Goal: Information Seeking & Learning: Get advice/opinions

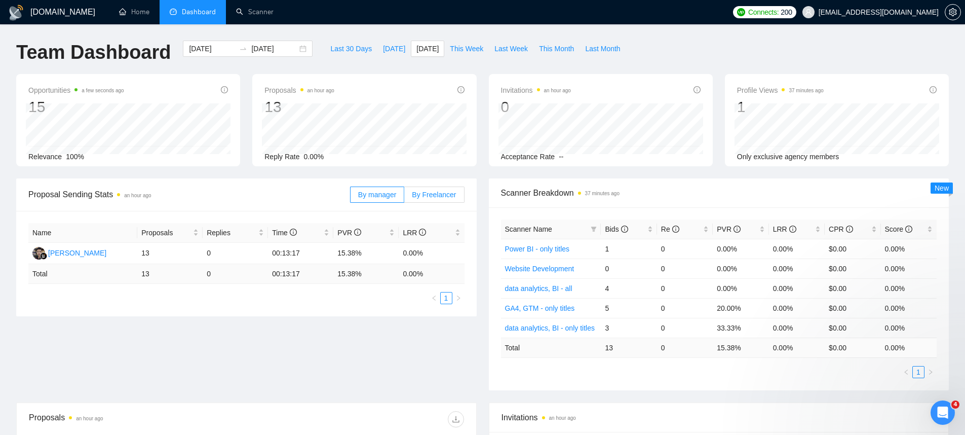
click at [430, 187] on label "By Freelancer" at bounding box center [434, 194] width 60 height 16
click at [404, 197] on input "By Freelancer" at bounding box center [404, 197] width 0 height 0
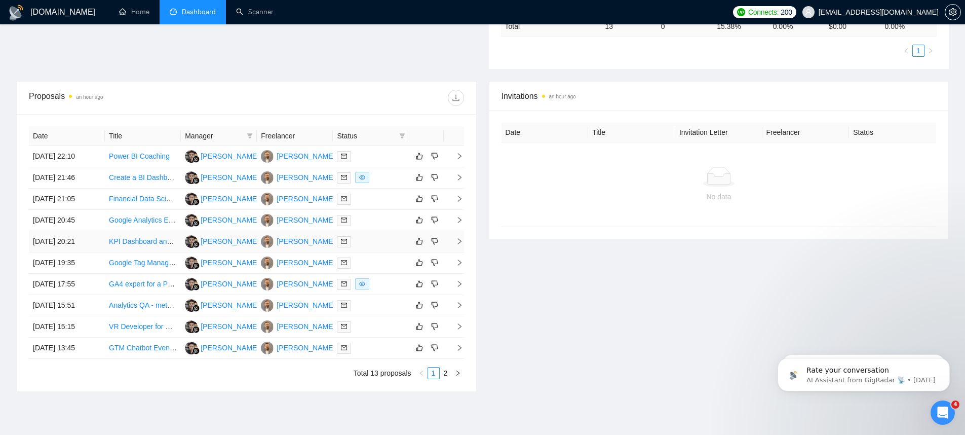
scroll to position [346, 0]
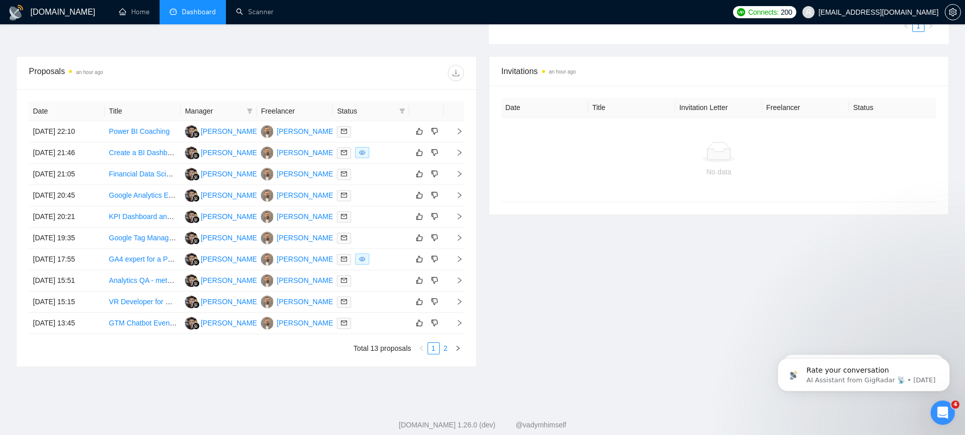
click at [449, 347] on link "2" at bounding box center [445, 347] width 11 height 11
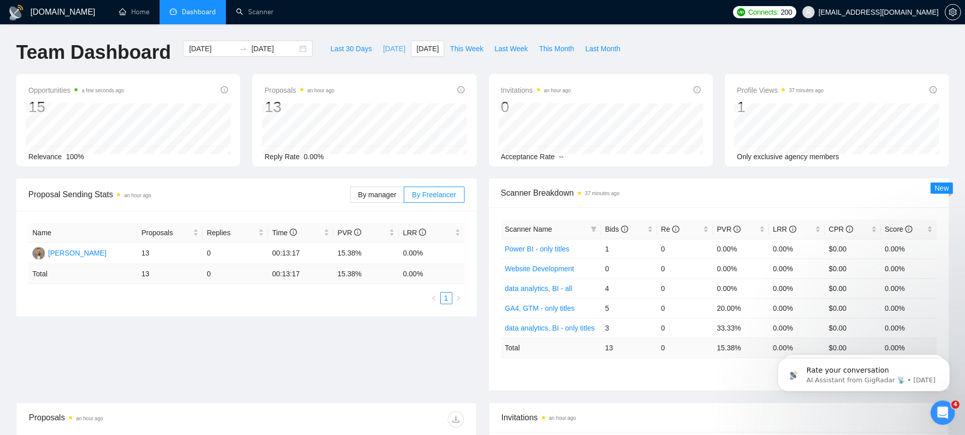
click at [385, 43] on span "[DATE]" at bounding box center [394, 48] width 22 height 11
type input "[DATE]"
click at [411, 48] on button "[DATE]" at bounding box center [427, 49] width 33 height 16
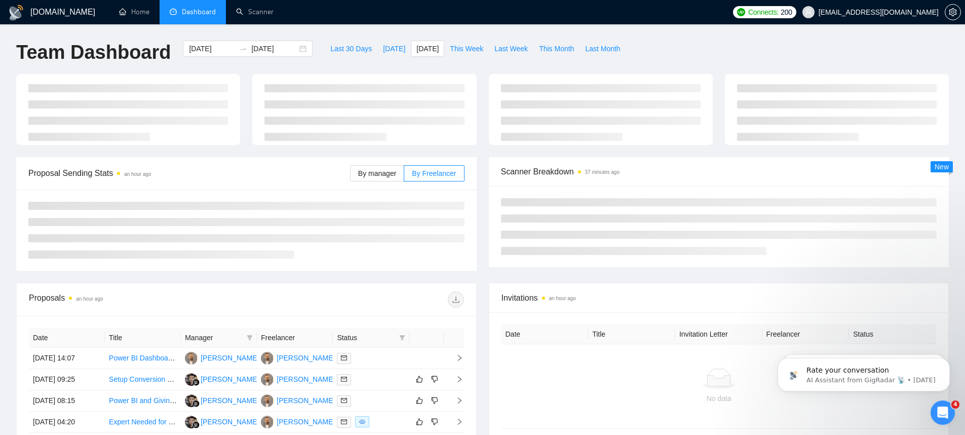
type input "[DATE]"
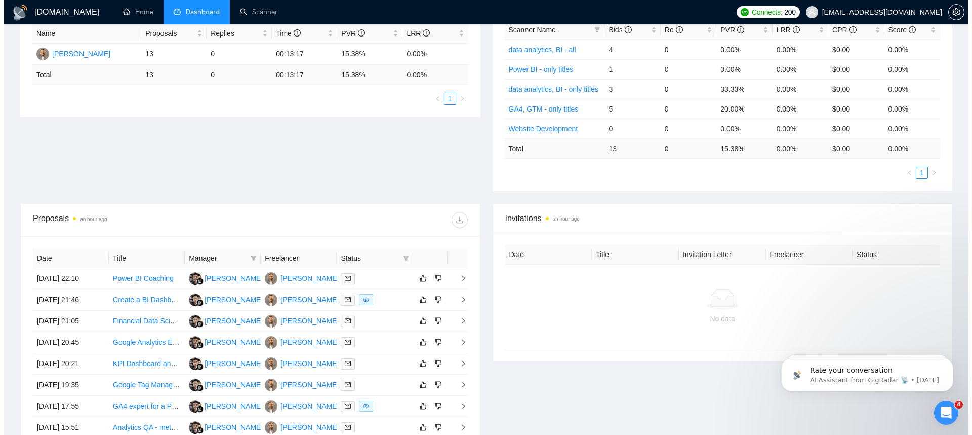
scroll to position [299, 0]
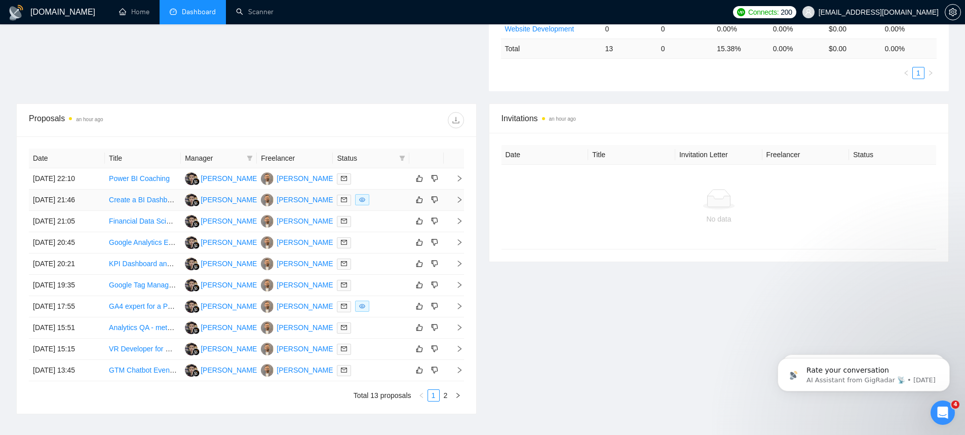
click at [143, 200] on link "Create a BI Dashboard" at bounding box center [145, 199] width 72 height 8
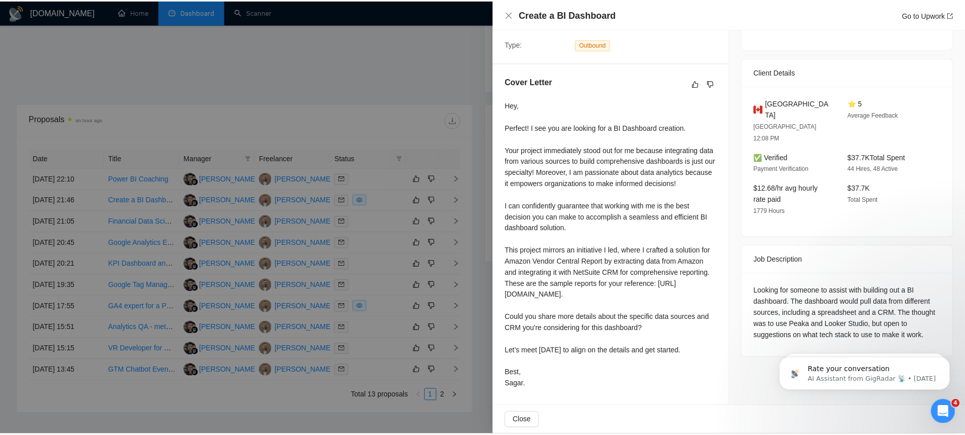
scroll to position [264, 0]
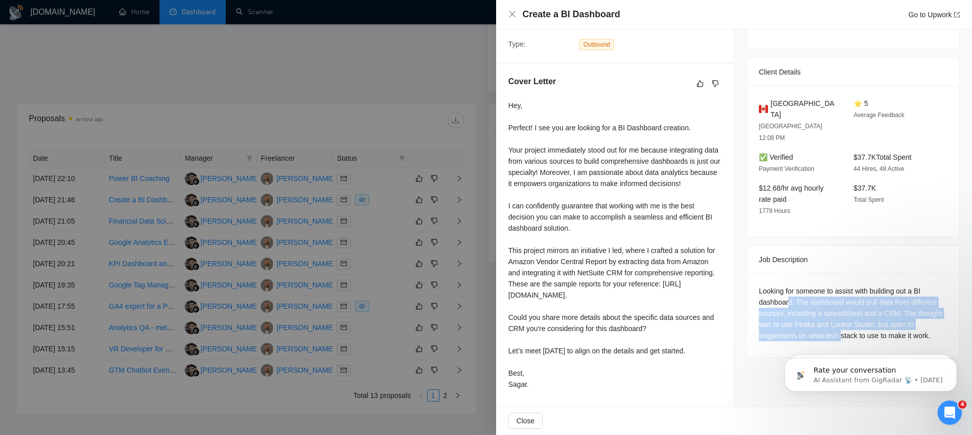
drag, startPoint x: 787, startPoint y: 234, endPoint x: 869, endPoint y: 267, distance: 88.1
click at [868, 285] on div "Looking for someone to assist with building out a BI dashboard. The dashboard w…" at bounding box center [853, 313] width 188 height 56
click at [869, 285] on div "Looking for someone to assist with building out a BI dashboard. The dashboard w…" at bounding box center [853, 313] width 188 height 56
drag, startPoint x: 825, startPoint y: 243, endPoint x: 934, endPoint y: 251, distance: 109.7
click at [934, 285] on div "Looking for someone to assist with building out a BI dashboard. The dashboard w…" at bounding box center [853, 313] width 188 height 56
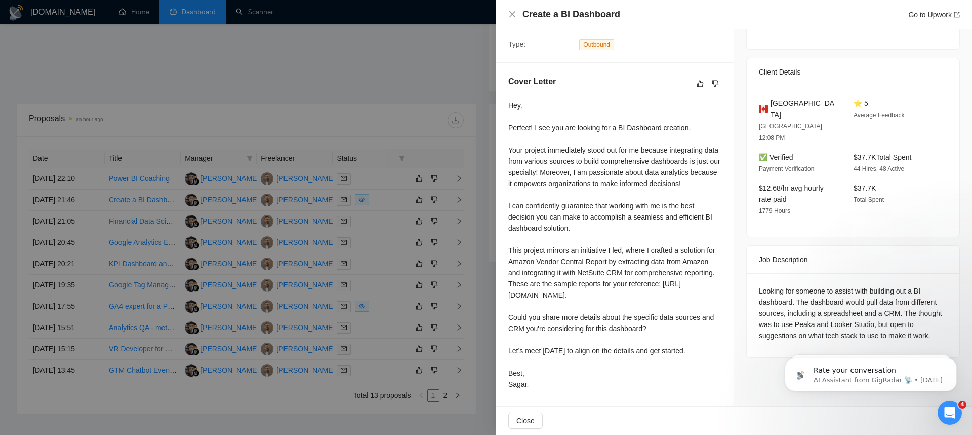
drag, startPoint x: 886, startPoint y: 280, endPoint x: 849, endPoint y: 277, distance: 37.6
click at [886, 285] on div "Looking for someone to assist with building out a BI dashboard. The dashboard w…" at bounding box center [853, 313] width 188 height 56
drag, startPoint x: 758, startPoint y: 257, endPoint x: 834, endPoint y: 265, distance: 76.4
click at [834, 285] on div "Looking for someone to assist with building out a BI dashboard. The dashboard w…" at bounding box center [853, 313] width 188 height 56
click at [851, 285] on div "Looking for someone to assist with building out a BI dashboard. The dashboard w…" at bounding box center [853, 313] width 188 height 56
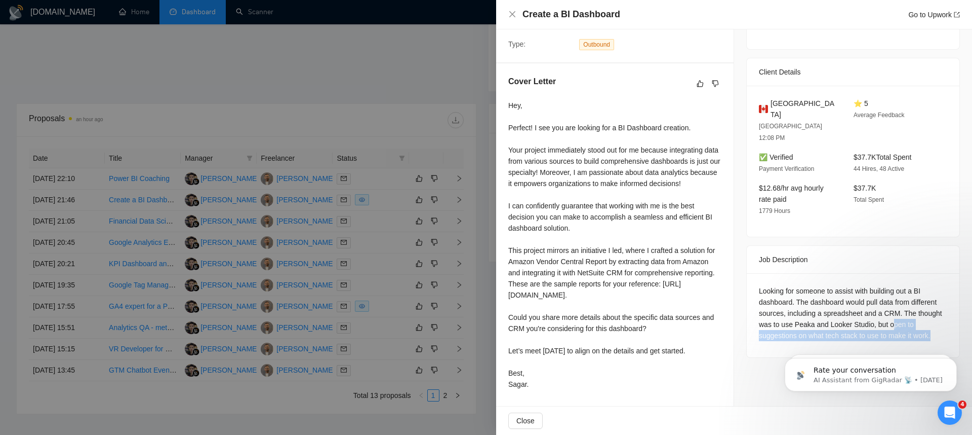
drag, startPoint x: 761, startPoint y: 266, endPoint x: 873, endPoint y: 277, distance: 112.9
click at [873, 285] on div "Looking for someone to assist with building out a BI dashboard. The dashboard w…" at bounding box center [853, 313] width 188 height 56
click at [874, 285] on div "Looking for someone to assist with building out a BI dashboard. The dashboard w…" at bounding box center [853, 313] width 188 height 56
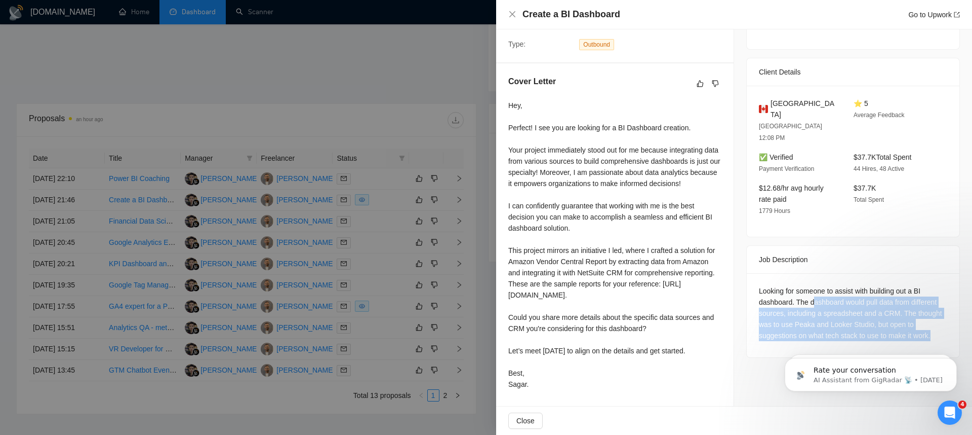
drag, startPoint x: 840, startPoint y: 281, endPoint x: 811, endPoint y: 229, distance: 58.9
click at [811, 285] on div "Looking for someone to assist with building out a BI dashboard. The dashboard w…" at bounding box center [853, 313] width 188 height 56
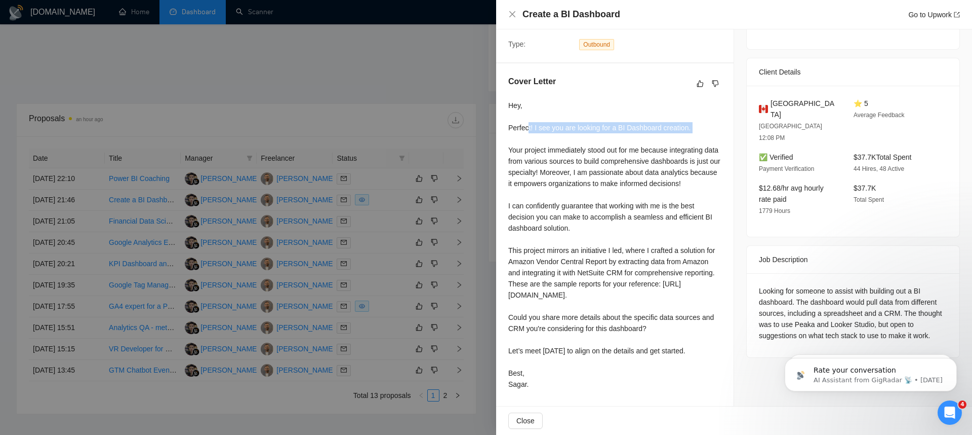
drag, startPoint x: 545, startPoint y: 101, endPoint x: 705, endPoint y: 108, distance: 160.2
click at [705, 108] on div "Hey, Perfect! I see you are looking for a BI Dashboard creation. Your project i…" at bounding box center [614, 245] width 213 height 290
click at [699, 104] on div "Hey, Perfect! I see you are looking for a BI Dashboard creation. Your project i…" at bounding box center [614, 245] width 213 height 290
drag, startPoint x: 696, startPoint y: 101, endPoint x: 505, endPoint y: 74, distance: 192.8
click at [505, 74] on div "Cover Letter Hey, Perfect! I see you are looking for a BI Dashboard creation. Y…" at bounding box center [615, 234] width 238 height 342
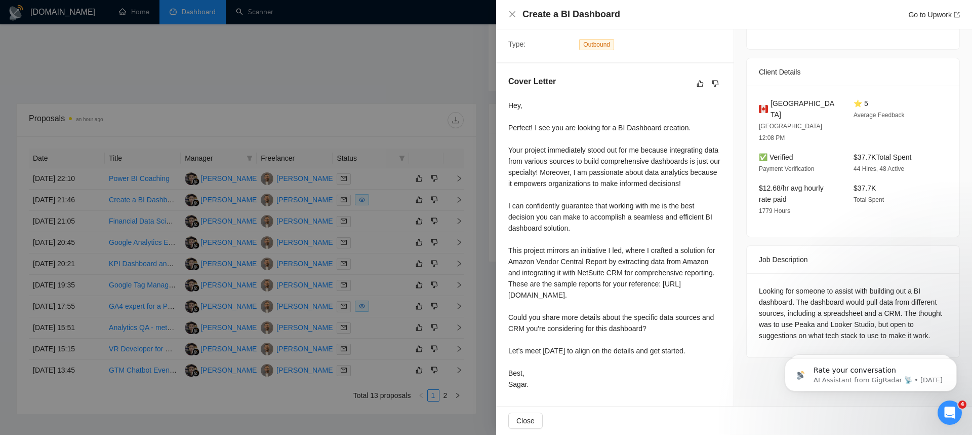
drag, startPoint x: 532, startPoint y: 133, endPoint x: 524, endPoint y: 131, distance: 7.7
click at [532, 133] on div "Hey, Perfect! I see you are looking for a BI Dashboard creation. Your project i…" at bounding box center [614, 245] width 213 height 290
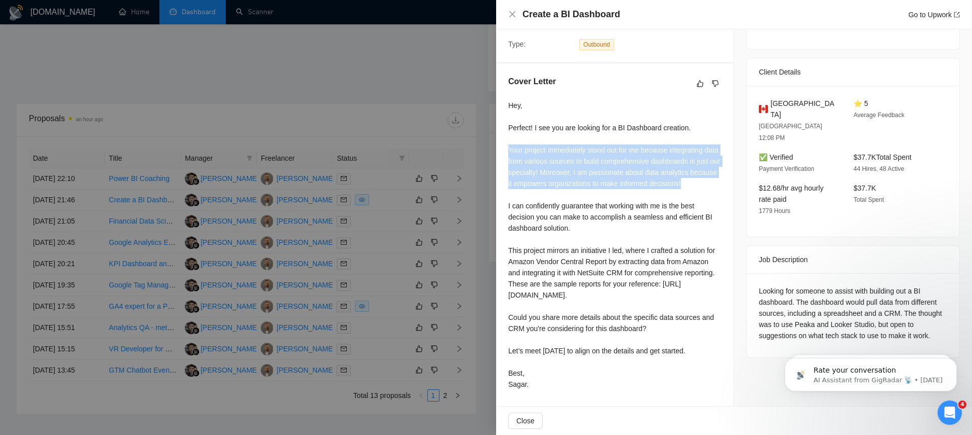
drag, startPoint x: 511, startPoint y: 120, endPoint x: 567, endPoint y: 164, distance: 71.4
click at [567, 164] on div "Hey, Perfect! I see you are looking for a BI Dashboard creation. Your project i…" at bounding box center [614, 245] width 213 height 290
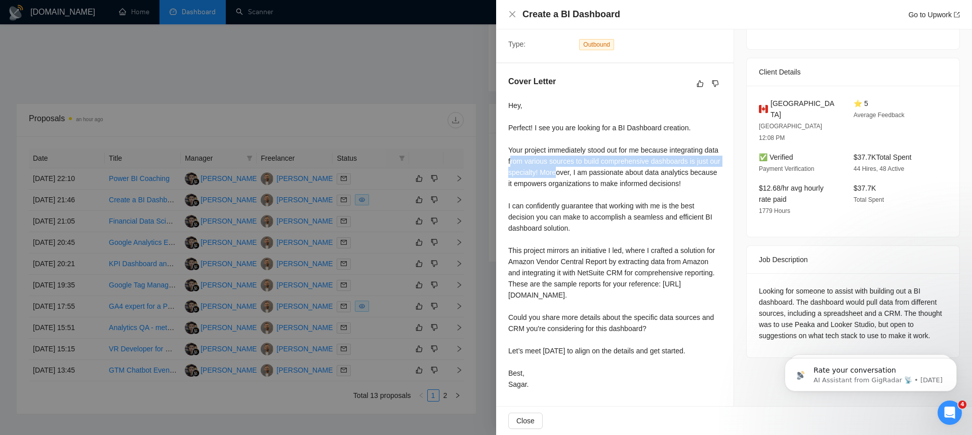
drag, startPoint x: 528, startPoint y: 129, endPoint x: 597, endPoint y: 134, distance: 69.6
click at [596, 134] on div "Hey, Perfect! I see you are looking for a BI Dashboard creation. Your project i…" at bounding box center [614, 245] width 213 height 290
click at [635, 134] on div "Hey, Perfect! I see you are looking for a BI Dashboard creation. Your project i…" at bounding box center [614, 245] width 213 height 290
drag, startPoint x: 620, startPoint y: 132, endPoint x: 713, endPoint y: 134, distance: 92.7
click at [713, 134] on div "Hey, Perfect! I see you are looking for a BI Dashboard creation. Your project i…" at bounding box center [614, 245] width 213 height 290
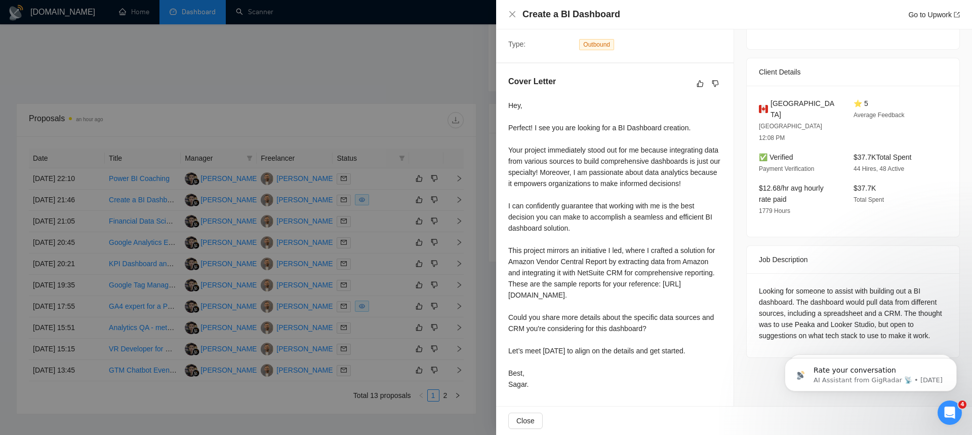
click at [569, 145] on div "Hey, Perfect! I see you are looking for a BI Dashboard creation. Your project i…" at bounding box center [614, 245] width 213 height 290
drag, startPoint x: 523, startPoint y: 140, endPoint x: 575, endPoint y: 141, distance: 52.2
click at [575, 141] on div "Hey, Perfect! I see you are looking for a BI Dashboard creation. Your project i…" at bounding box center [614, 245] width 213 height 290
click at [668, 153] on div "Hey, Perfect! I see you are looking for a BI Dashboard creation. Your project i…" at bounding box center [614, 245] width 213 height 290
drag, startPoint x: 577, startPoint y: 142, endPoint x: 689, endPoint y: 160, distance: 113.4
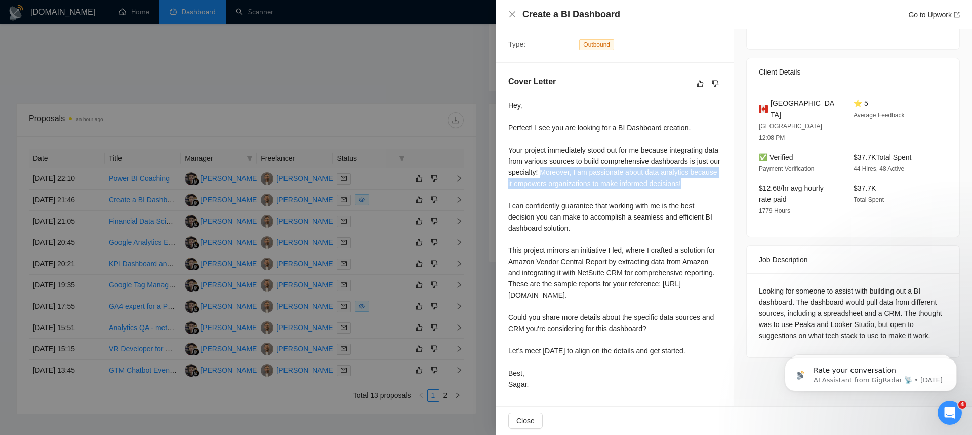
click at [689, 160] on div "Hey, Perfect! I see you are looking for a BI Dashboard creation. Your project i…" at bounding box center [614, 245] width 213 height 290
drag, startPoint x: 556, startPoint y: 152, endPoint x: 624, endPoint y: 154, distance: 68.9
click at [624, 154] on div "Hey, Perfect! I see you are looking for a BI Dashboard creation. Your project i…" at bounding box center [614, 245] width 213 height 290
click at [630, 154] on div "Hey, Perfect! I see you are looking for a BI Dashboard creation. Your project i…" at bounding box center [614, 245] width 213 height 290
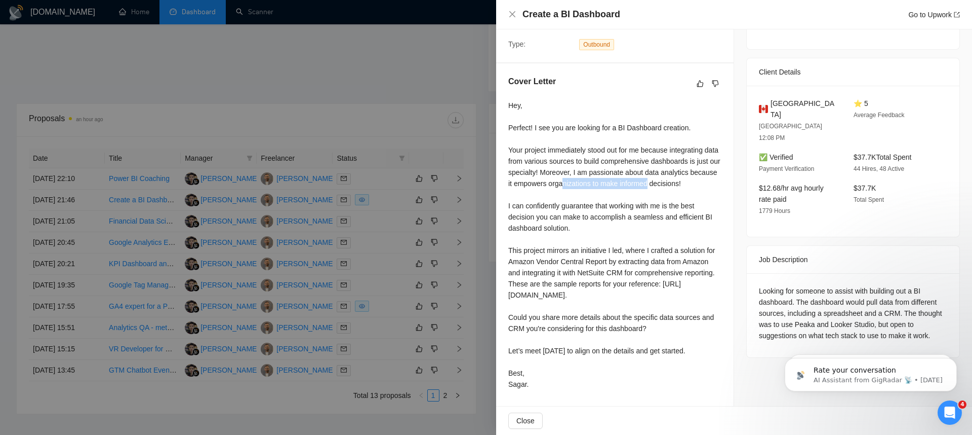
drag, startPoint x: 636, startPoint y: 151, endPoint x: 717, endPoint y: 152, distance: 80.5
click at [717, 152] on div "Hey, Perfect! I see you are looking for a BI Dashboard creation. Your project i…" at bounding box center [614, 245] width 213 height 290
drag, startPoint x: 602, startPoint y: 166, endPoint x: 584, endPoint y: 160, distance: 18.6
click at [584, 160] on div "Hey, Perfect! I see you are looking for a BI Dashboard creation. Your project i…" at bounding box center [614, 245] width 213 height 290
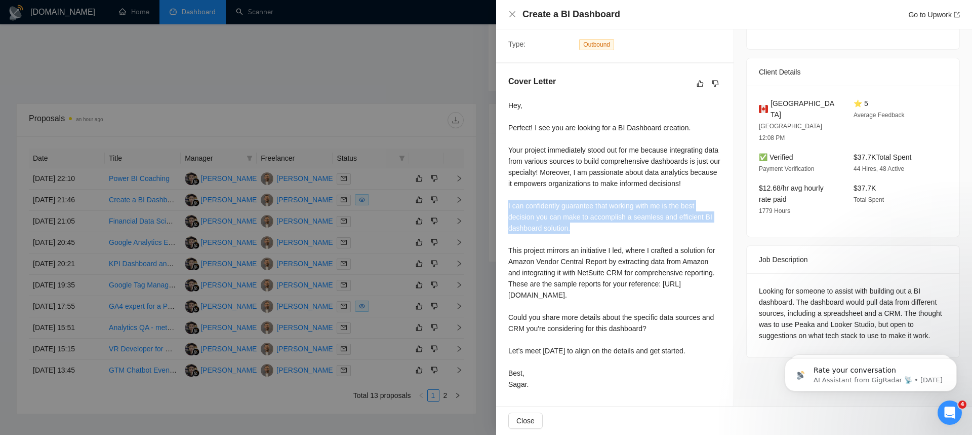
drag, startPoint x: 505, startPoint y: 184, endPoint x: 601, endPoint y: 202, distance: 96.9
click at [601, 202] on div "Cover Letter Hey, Perfect! I see you are looking for a BI Dashboard creation. Y…" at bounding box center [615, 234] width 238 height 342
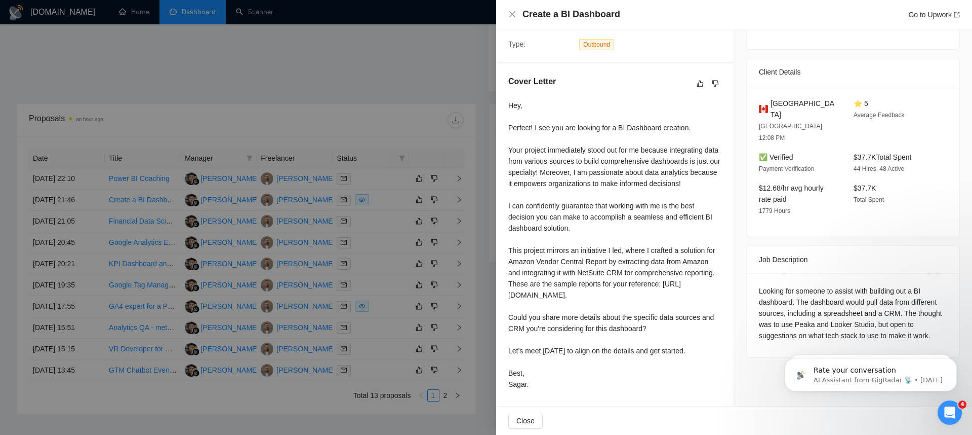
click at [601, 202] on div "Hey, Perfect! I see you are looking for a BI Dashboard creation. Your project i…" at bounding box center [614, 245] width 213 height 290
drag, startPoint x: 547, startPoint y: 194, endPoint x: 663, endPoint y: 200, distance: 115.6
click at [663, 200] on div "Hey, Perfect! I see you are looking for a BI Dashboard creation. Your project i…" at bounding box center [614, 245] width 213 height 290
drag, startPoint x: 668, startPoint y: 197, endPoint x: 715, endPoint y: 204, distance: 47.7
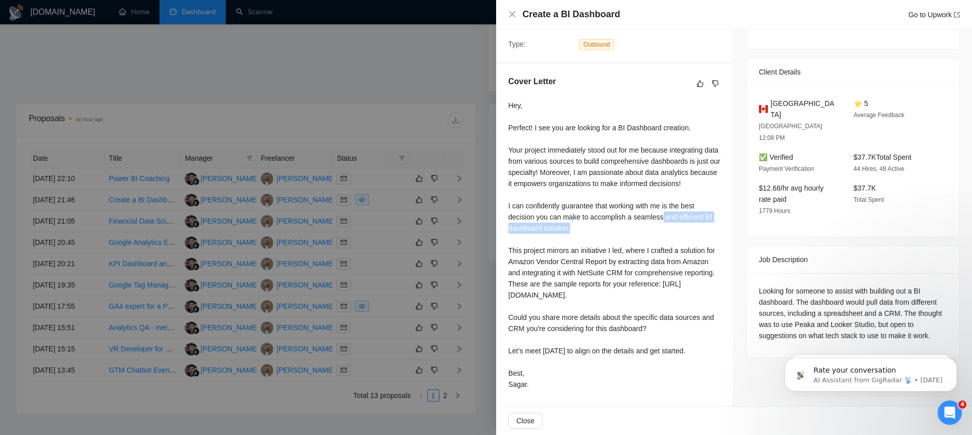
click at [719, 202] on div "Cover Letter Hey, Perfect! I see you are looking for a BI Dashboard creation. Y…" at bounding box center [615, 234] width 238 height 342
click at [639, 210] on div "Hey, Perfect! I see you are looking for a BI Dashboard creation. Your project i…" at bounding box center [614, 245] width 213 height 290
drag, startPoint x: 621, startPoint y: 208, endPoint x: 508, endPoint y: 182, distance: 116.5
click at [508, 182] on div "Hey, Perfect! I see you are looking for a BI Dashboard creation. Your project i…" at bounding box center [614, 245] width 213 height 290
click at [583, 226] on div "Hey, Perfect! I see you are looking for a BI Dashboard creation. Your project i…" at bounding box center [614, 245] width 213 height 290
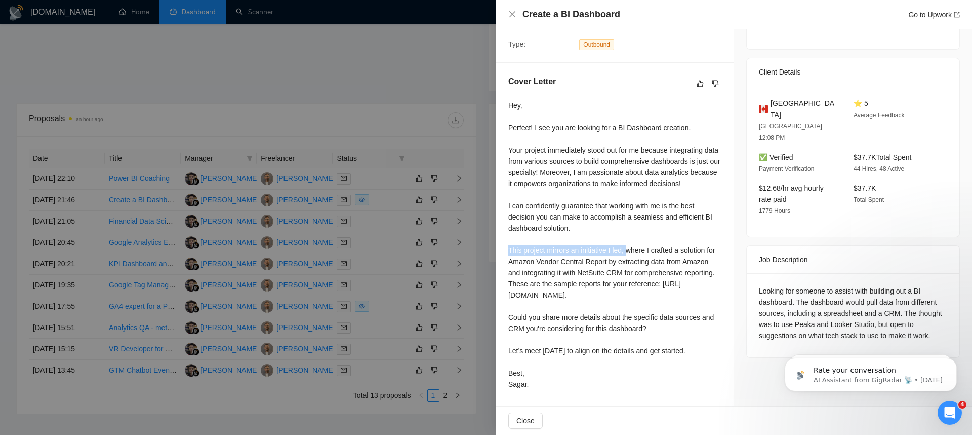
drag, startPoint x: 504, startPoint y: 227, endPoint x: 631, endPoint y: 231, distance: 126.2
click at [631, 231] on div "Cover Letter Hey, Perfect! I see you are looking for a BI Dashboard creation. Y…" at bounding box center [615, 234] width 238 height 342
click at [647, 230] on div "Hey, Perfect! I see you are looking for a BI Dashboard creation. Your project i…" at bounding box center [614, 245] width 213 height 290
drag, startPoint x: 635, startPoint y: 228, endPoint x: 711, endPoint y: 231, distance: 76.5
click at [711, 231] on div "Hey, Perfect! I see you are looking for a BI Dashboard creation. Your project i…" at bounding box center [614, 245] width 213 height 290
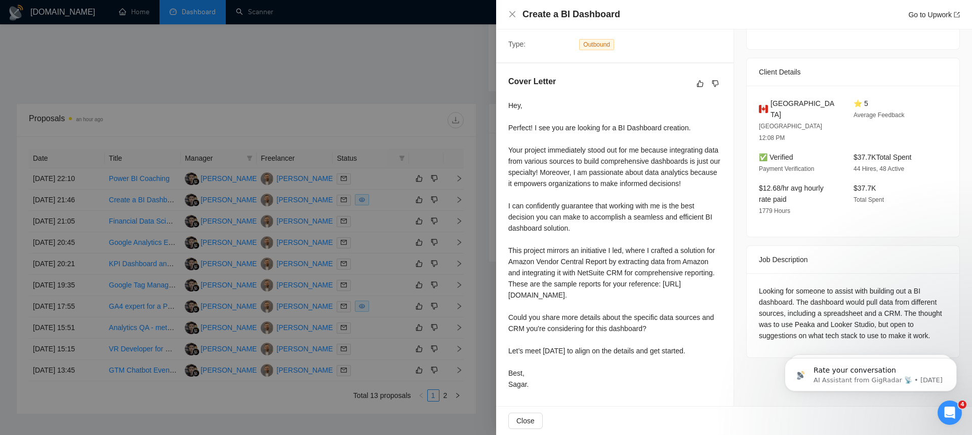
click at [574, 239] on div "Hey, Perfect! I see you are looking for a BI Dashboard creation. Your project i…" at bounding box center [614, 245] width 213 height 290
drag, startPoint x: 537, startPoint y: 240, endPoint x: 627, endPoint y: 244, distance: 89.7
click at [626, 243] on div "Hey, Perfect! I see you are looking for a BI Dashboard creation. Your project i…" at bounding box center [614, 245] width 213 height 290
click at [628, 244] on div "Hey, Perfect! I see you are looking for a BI Dashboard creation. Your project i…" at bounding box center [614, 245] width 213 height 290
drag, startPoint x: 634, startPoint y: 242, endPoint x: 720, endPoint y: 237, distance: 86.2
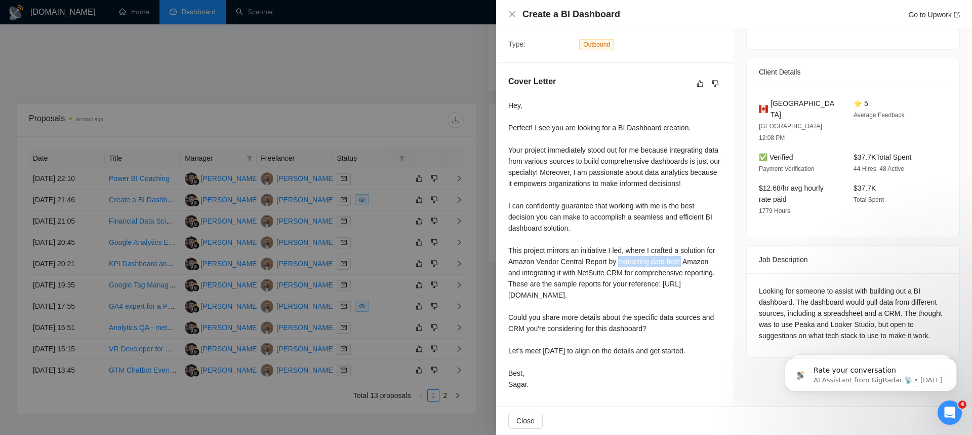
click at [719, 237] on div "Cover Letter Hey, Perfect! I see you are looking for a BI Dashboard creation. Y…" at bounding box center [615, 234] width 238 height 342
drag, startPoint x: 630, startPoint y: 255, endPoint x: 611, endPoint y: 255, distance: 18.2
click at [630, 256] on div "Hey, Perfect! I see you are looking for a BI Dashboard creation. Your project i…" at bounding box center [614, 245] width 213 height 290
drag, startPoint x: 533, startPoint y: 249, endPoint x: 569, endPoint y: 250, distance: 36.5
click at [569, 250] on div "Hey, Perfect! I see you are looking for a BI Dashboard creation. Your project i…" at bounding box center [614, 245] width 213 height 290
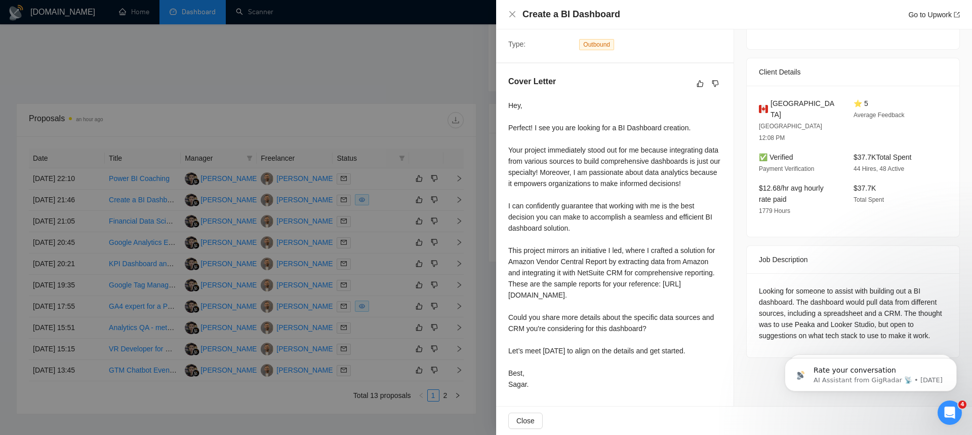
click at [589, 250] on div "Hey, Perfect! I see you are looking for a BI Dashboard creation. Your project i…" at bounding box center [614, 245] width 213 height 290
drag, startPoint x: 588, startPoint y: 250, endPoint x: 677, endPoint y: 252, distance: 88.6
click at [677, 252] on div "Hey, Perfect! I see you are looking for a BI Dashboard creation. Your project i…" at bounding box center [614, 245] width 213 height 290
click at [597, 260] on div "Hey, Perfect! I see you are looking for a BI Dashboard creation. Your project i…" at bounding box center [614, 245] width 213 height 290
click at [649, 265] on div "Hey, Perfect! I see you are looking for a BI Dashboard creation. Your project i…" at bounding box center [614, 245] width 213 height 290
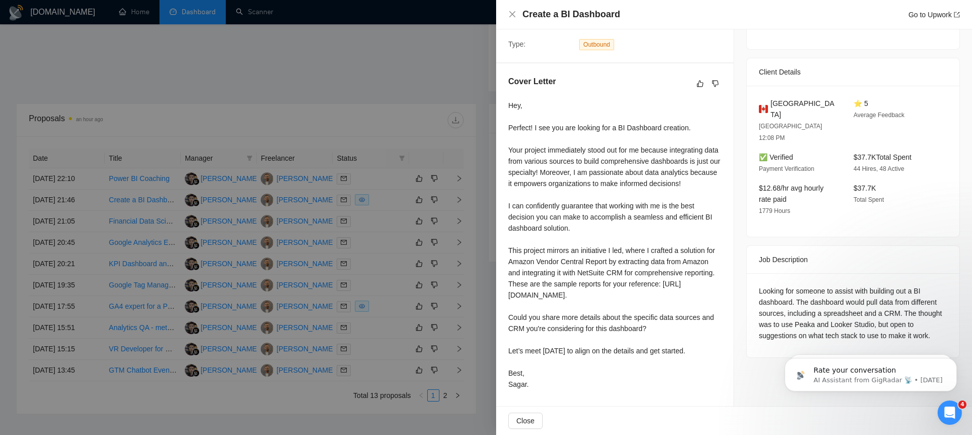
click at [615, 264] on div "Hey, Perfect! I see you are looking for a BI Dashboard creation. Your project i…" at bounding box center [614, 245] width 213 height 290
drag, startPoint x: 599, startPoint y: 261, endPoint x: 690, endPoint y: 263, distance: 91.2
click at [690, 263] on div "Hey, Perfect! I see you are looking for a BI Dashboard creation. Your project i…" at bounding box center [614, 245] width 213 height 290
click at [632, 279] on div "Hey, Perfect! I see you are looking for a BI Dashboard creation. Your project i…" at bounding box center [614, 245] width 213 height 290
click at [606, 295] on div "Hey, Perfect! I see you are looking for a BI Dashboard creation. Your project i…" at bounding box center [614, 245] width 213 height 290
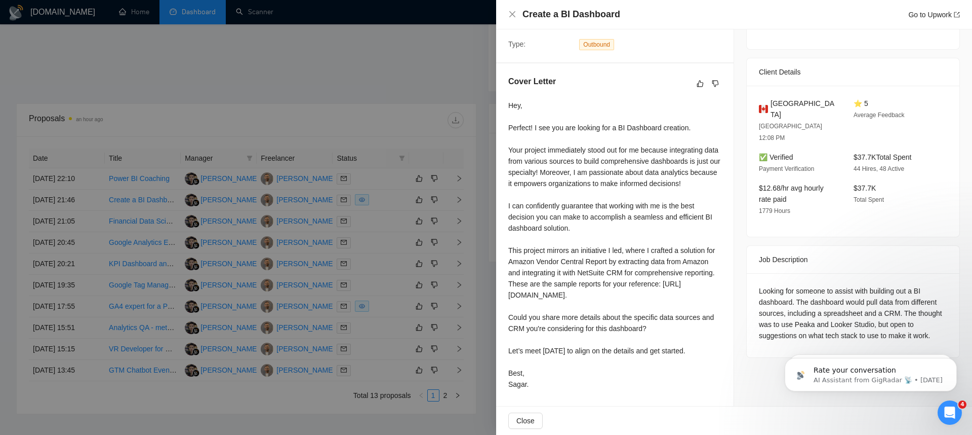
click at [606, 294] on div "Hey, Perfect! I see you are looking for a BI Dashboard creation. Your project i…" at bounding box center [614, 245] width 213 height 290
drag, startPoint x: 607, startPoint y: 293, endPoint x: 507, endPoint y: 282, distance: 101.0
click at [507, 281] on div "Cover Letter Hey, Perfect! I see you are looking for a BI Dashboard creation. Y…" at bounding box center [615, 234] width 238 height 342
copy div "[URL][DOMAIN_NAME]"
click at [447, 169] on div at bounding box center [486, 217] width 972 height 435
